Goal: Task Accomplishment & Management: Manage account settings

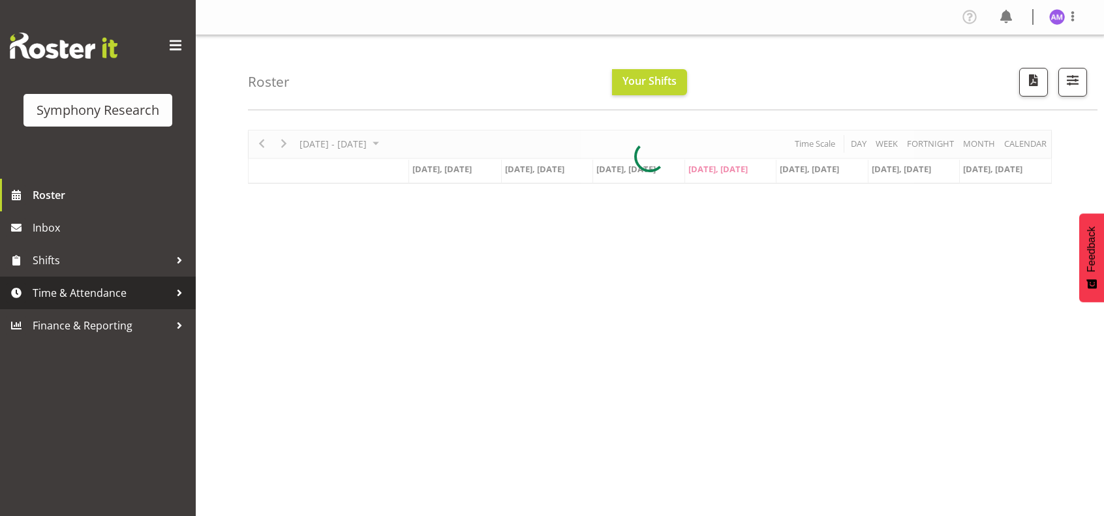
click at [127, 290] on span "Time & Attendance" at bounding box center [101, 293] width 137 height 20
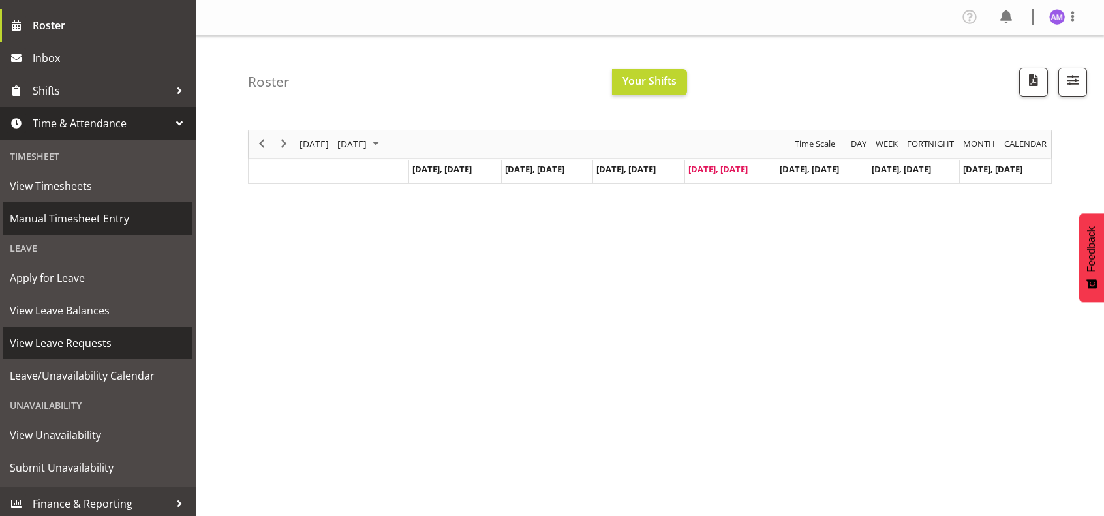
scroll to position [174, 0]
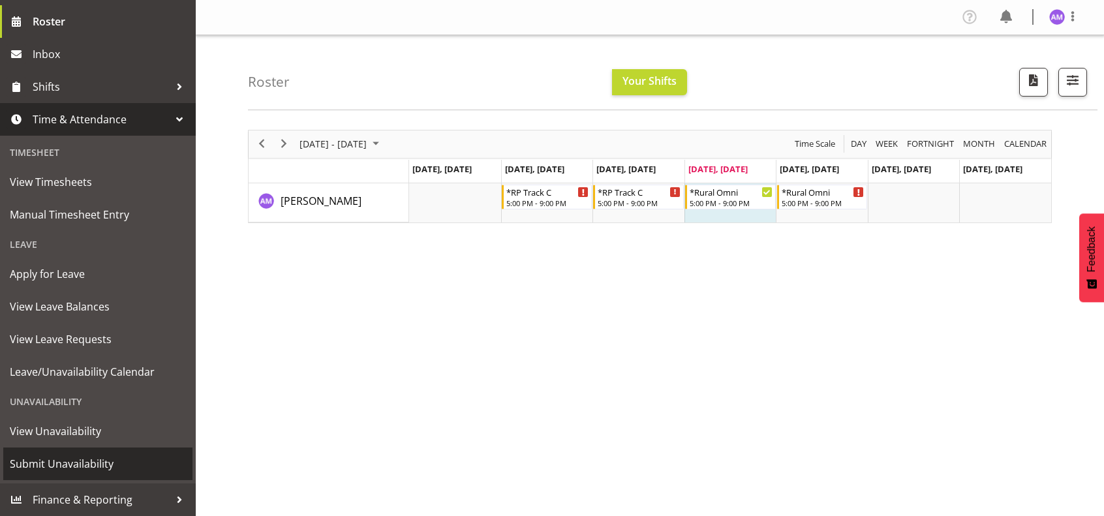
click at [110, 449] on link "Submit Unavailability" at bounding box center [97, 464] width 189 height 33
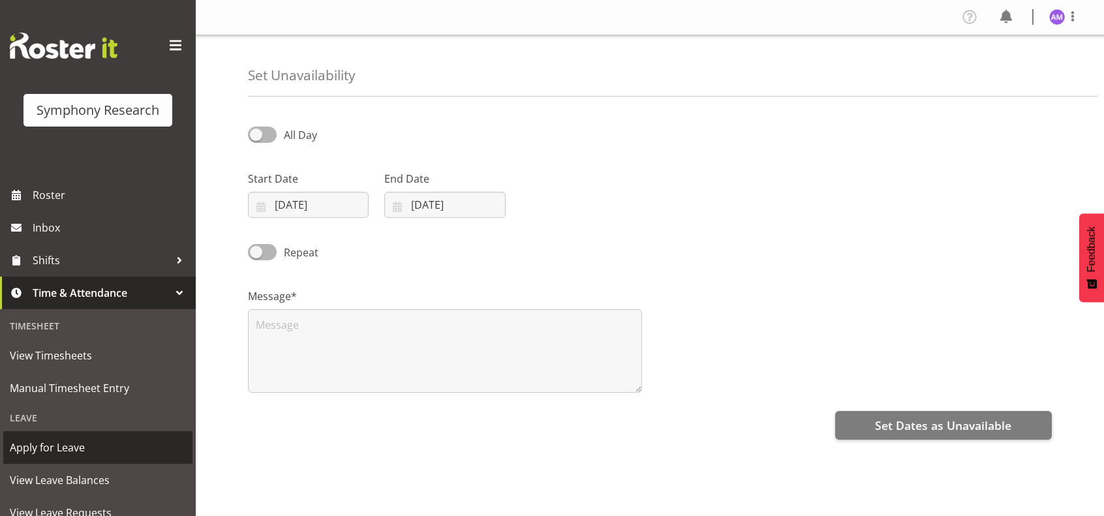
select select "7"
select select "2025"
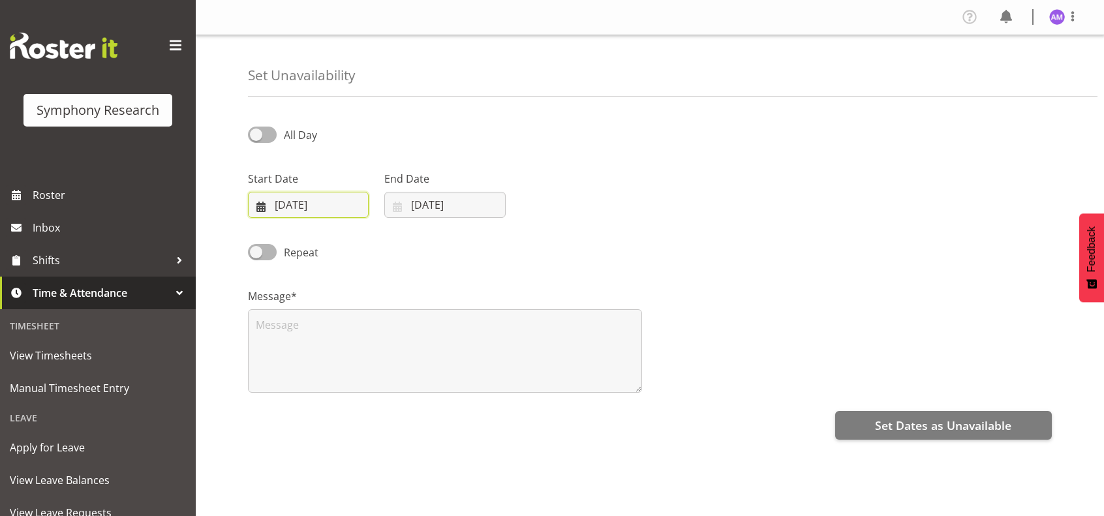
click at [301, 202] on input "[DATE]" at bounding box center [308, 205] width 121 height 26
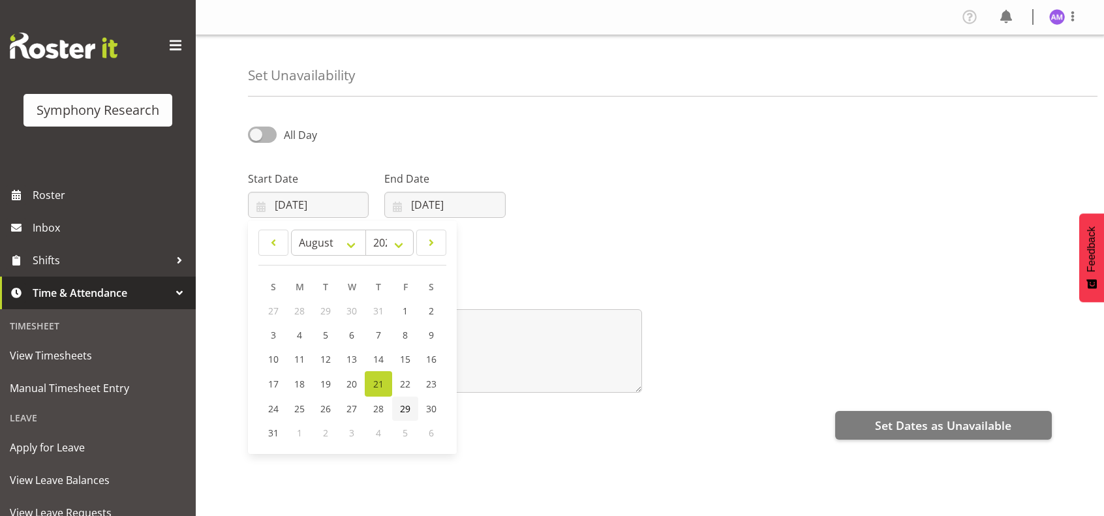
click at [410, 405] on span "29" at bounding box center [405, 409] width 10 height 12
type input "[DATE]"
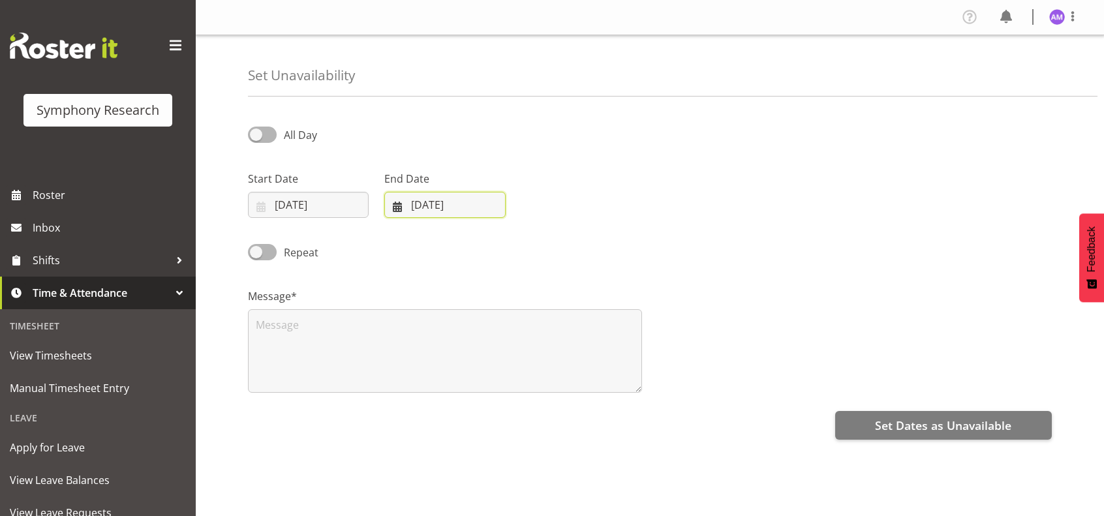
click at [455, 193] on input "[DATE]" at bounding box center [444, 205] width 121 height 26
click at [570, 412] on span "30" at bounding box center [568, 409] width 10 height 12
type input "30/08/2025"
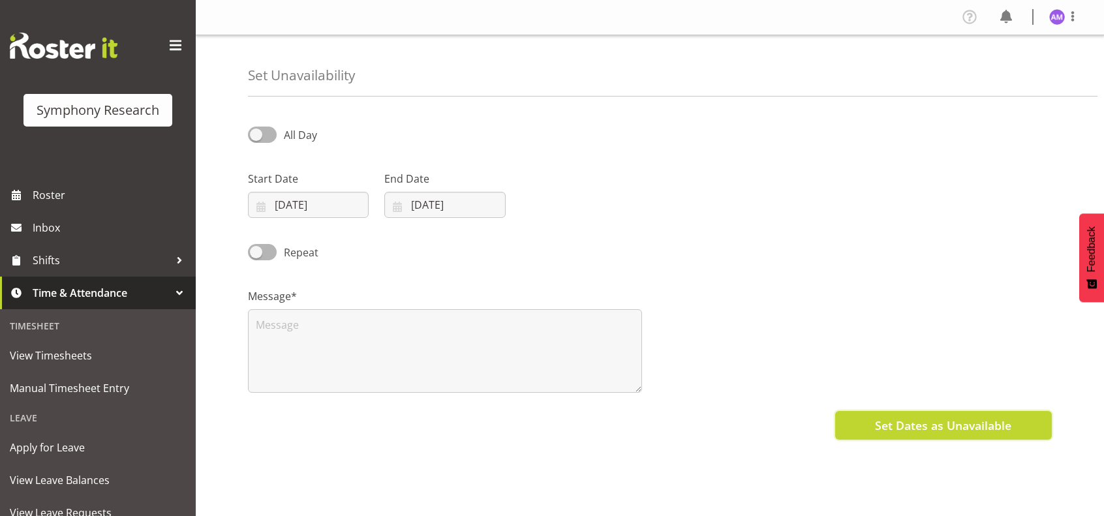
click at [959, 424] on span "Set Dates as Unavailable" at bounding box center [943, 425] width 136 height 17
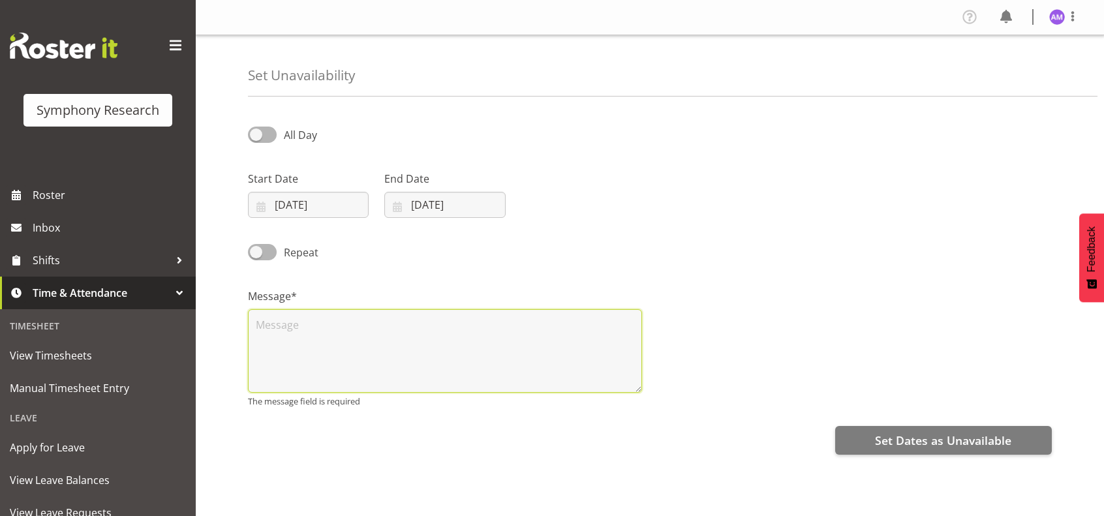
click at [350, 330] on textarea at bounding box center [445, 351] width 394 height 84
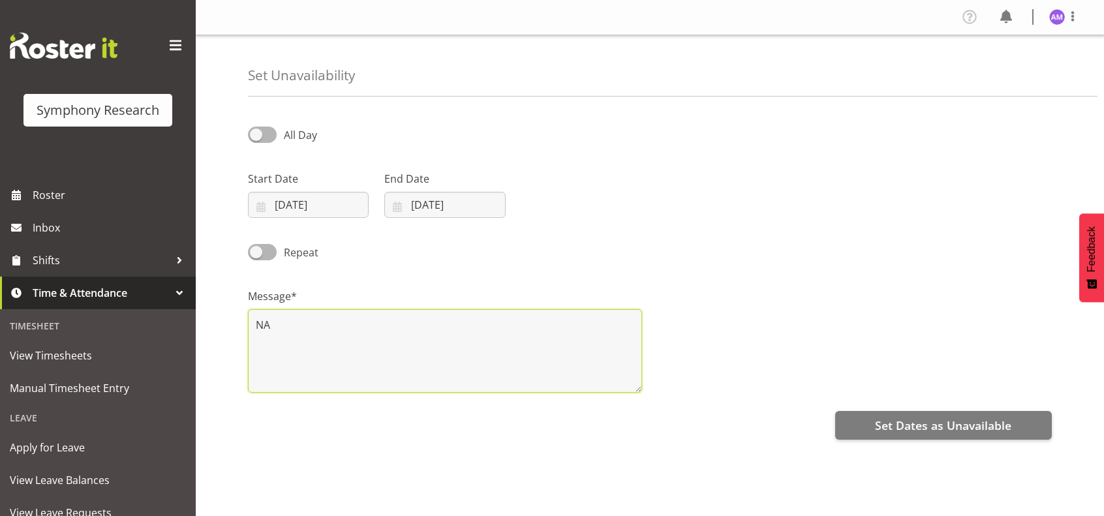
click at [260, 328] on textarea "NA" at bounding box center [445, 351] width 394 height 84
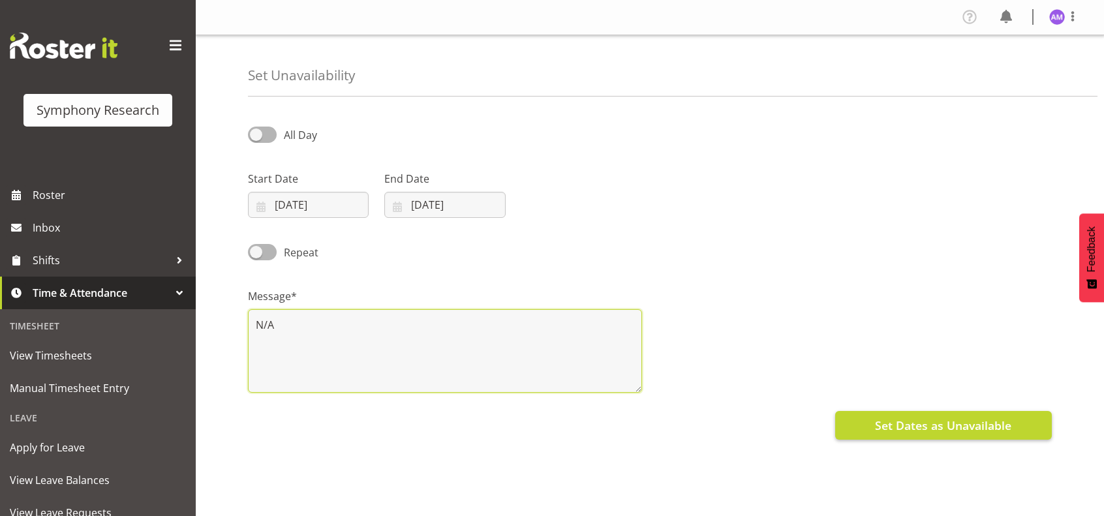
type textarea "N/A"
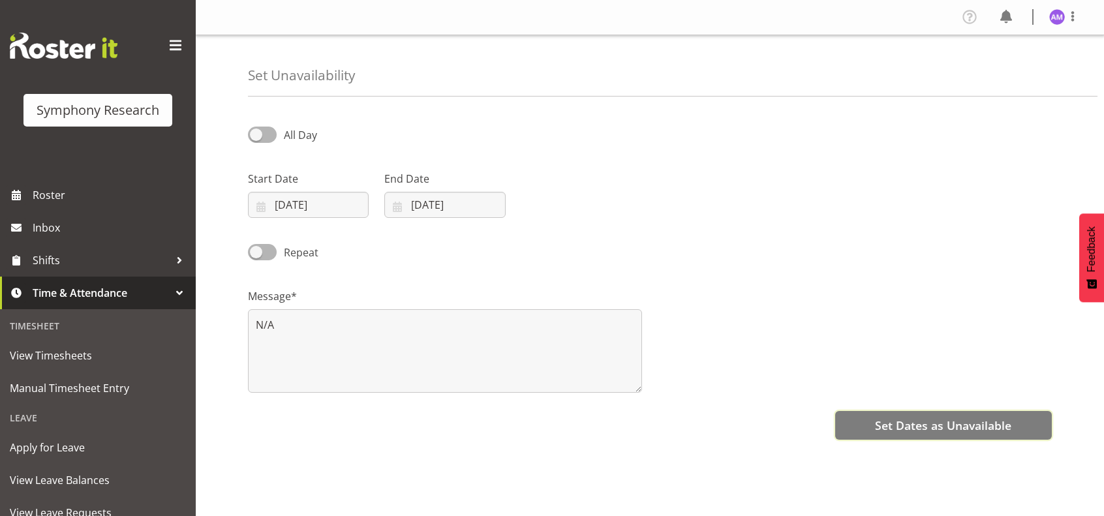
click at [955, 423] on span "Set Dates as Unavailable" at bounding box center [943, 425] width 136 height 17
